Goal: Navigation & Orientation: Find specific page/section

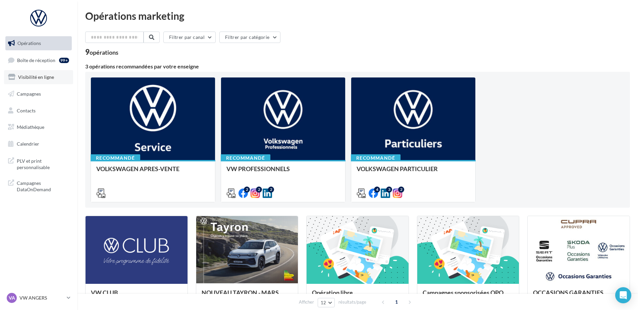
click at [32, 72] on link "Visibilité en ligne" at bounding box center [38, 77] width 69 height 14
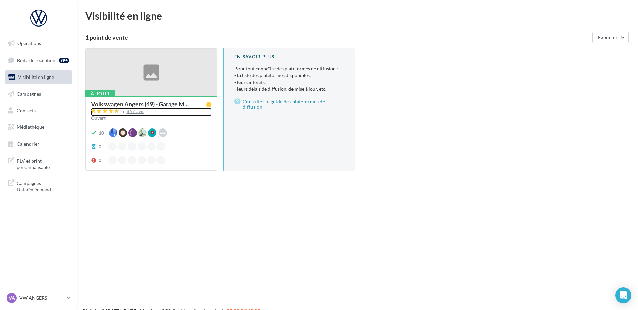
click at [132, 112] on div "867 avis" at bounding box center [136, 111] width 18 height 4
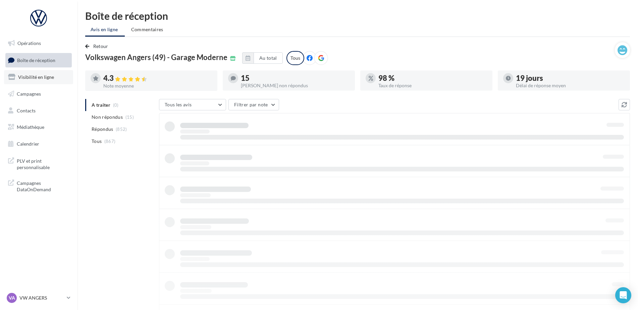
click at [44, 79] on span "Visibilité en ligne" at bounding box center [36, 77] width 36 height 6
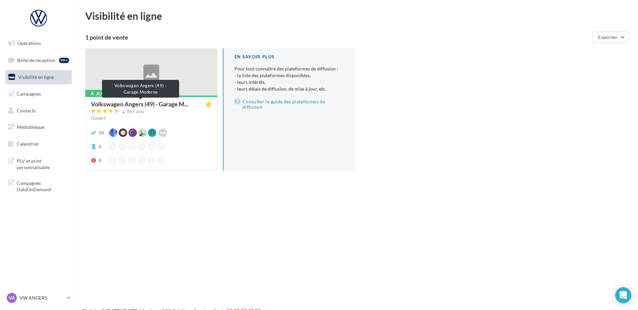
click at [135, 107] on span "Volkswagen Angers (49) - Garage M..." at bounding box center [140, 104] width 98 height 6
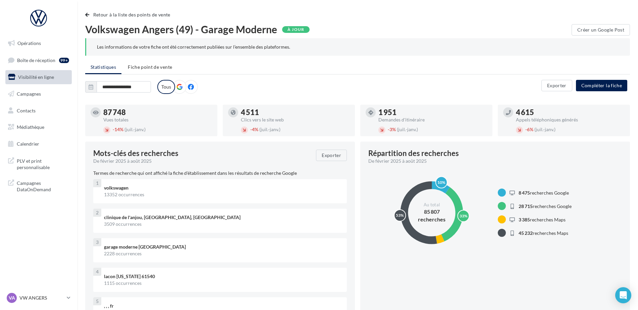
click at [41, 80] on link "Visibilité en ligne" at bounding box center [38, 77] width 69 height 14
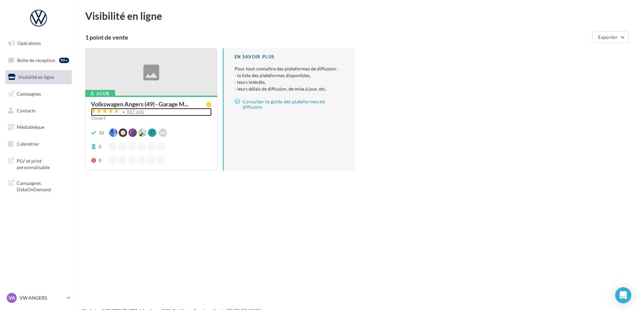
click at [129, 113] on div "867 avis" at bounding box center [136, 111] width 18 height 4
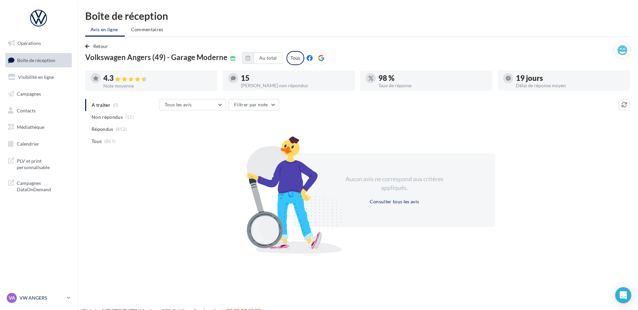
click at [52, 295] on p "VW ANGERS" at bounding box center [41, 297] width 45 height 7
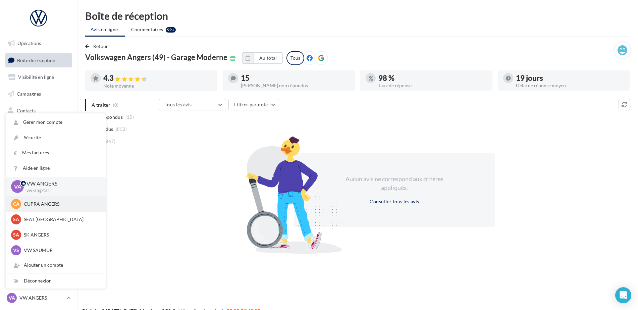
click at [54, 205] on p "CUPRA ANGERS" at bounding box center [61, 203] width 74 height 7
